Goal: Task Accomplishment & Management: Complete application form

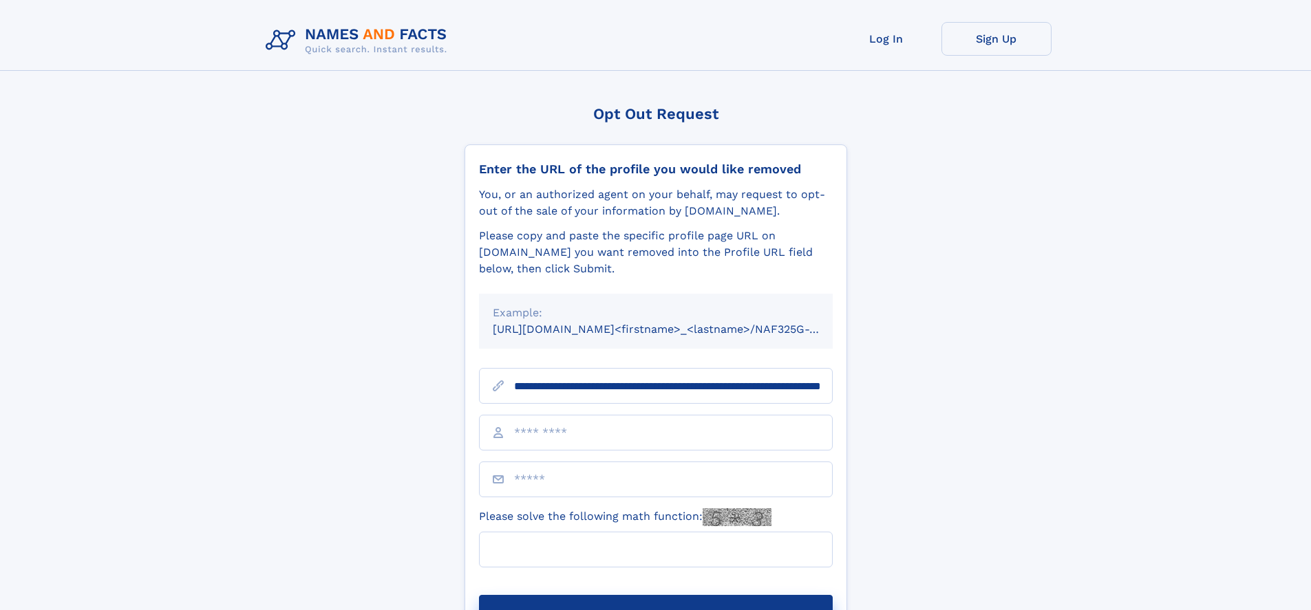
scroll to position [0, 149]
type input "**********"
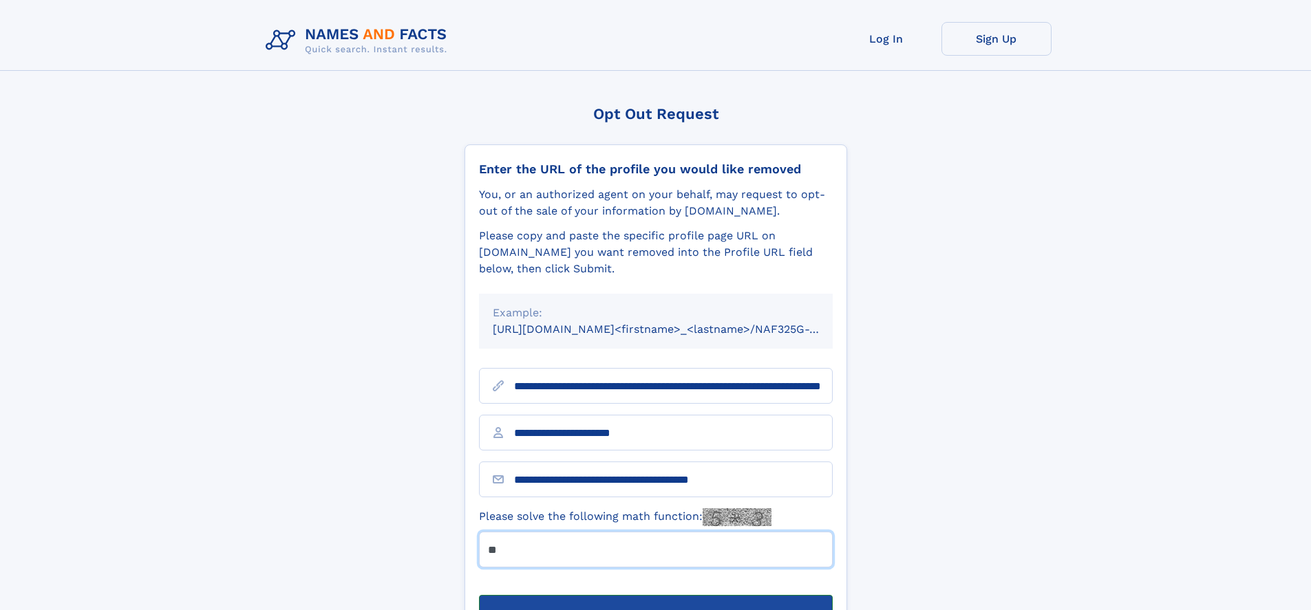
type input "**"
click at [655, 595] on button "Submit Opt Out Request" at bounding box center [656, 617] width 354 height 44
